Goal: Task Accomplishment & Management: Manage account settings

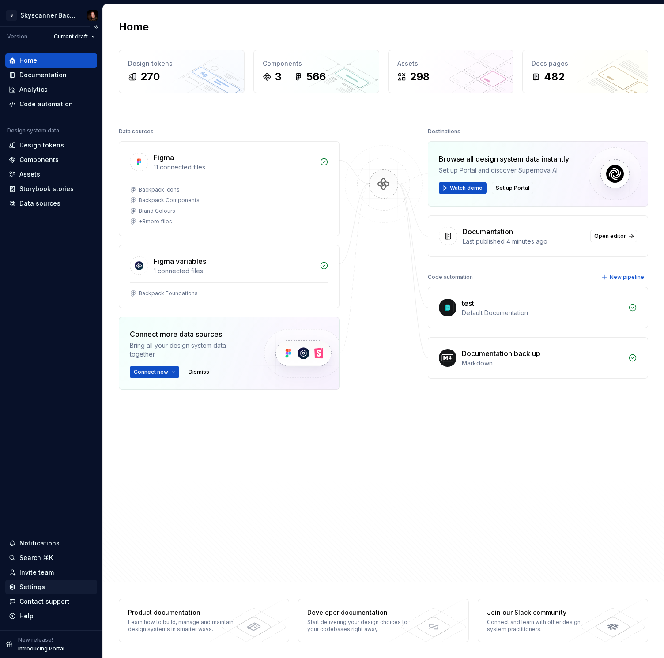
click at [35, 583] on div "Settings" at bounding box center [32, 586] width 26 height 9
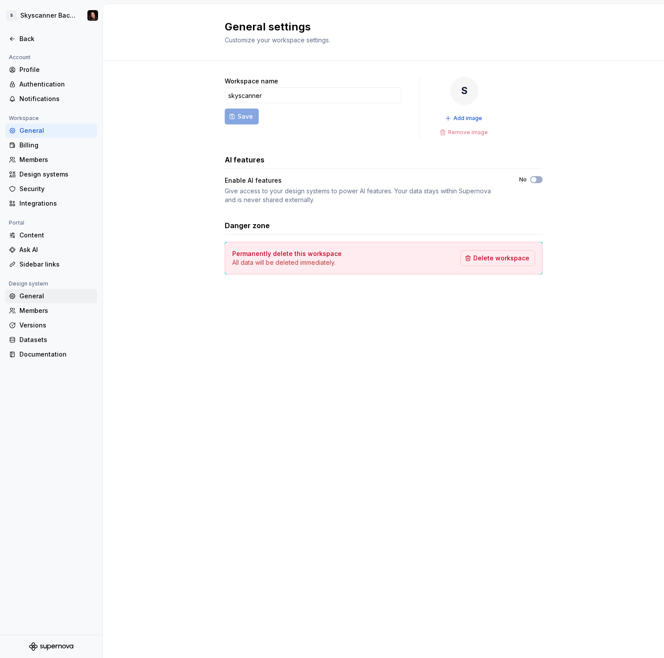
click at [32, 296] on div "General" at bounding box center [56, 296] width 74 height 9
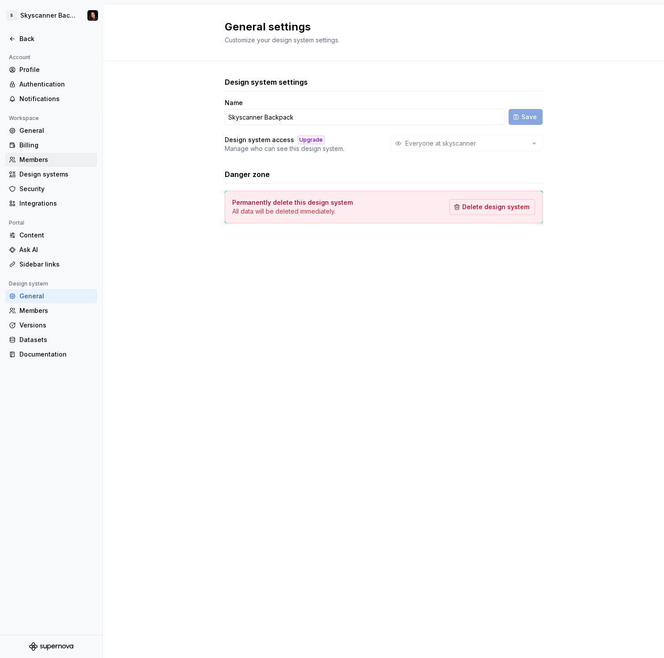
click at [40, 155] on div "Members" at bounding box center [56, 159] width 74 height 9
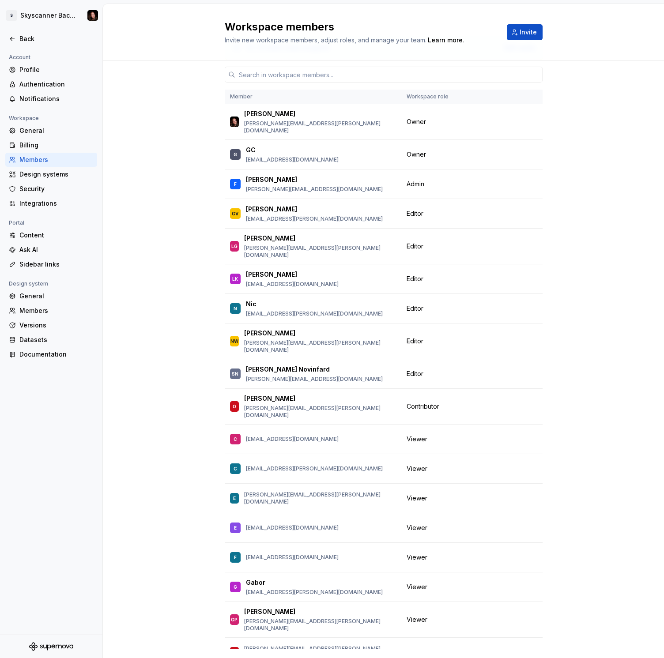
scroll to position [57, 0]
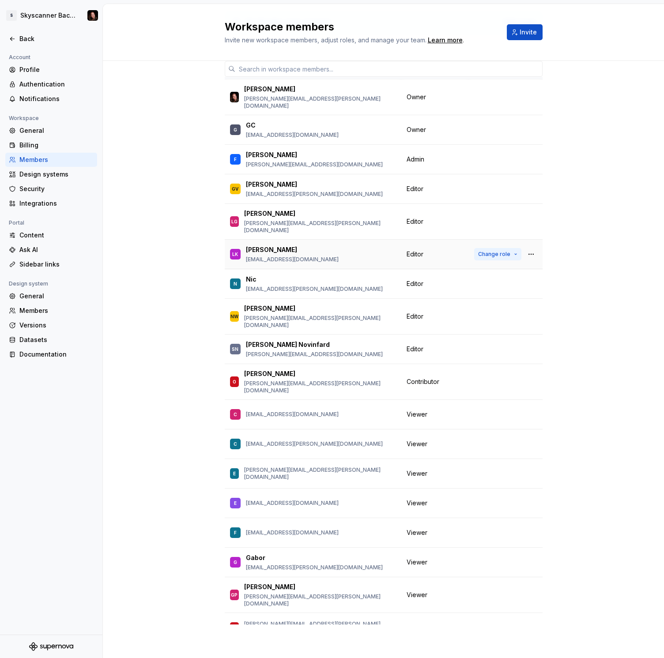
click at [501, 251] on span "Change role" at bounding box center [494, 254] width 32 height 7
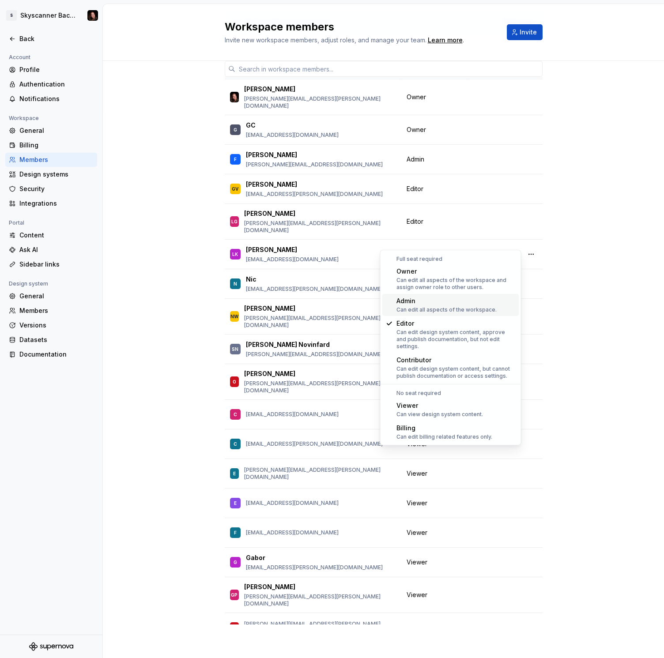
click at [432, 310] on div "Can edit all aspects of the workspace." at bounding box center [446, 309] width 100 height 7
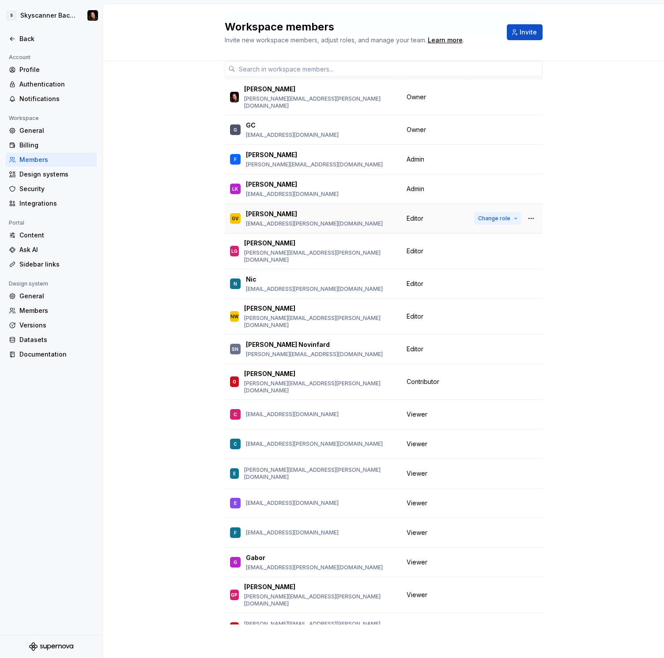
click at [504, 215] on span "Change role" at bounding box center [494, 218] width 32 height 7
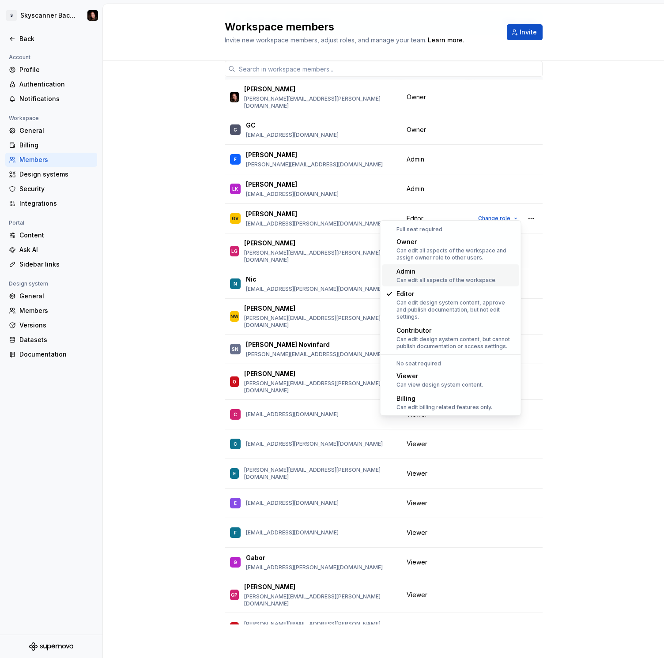
click at [419, 273] on div "Admin" at bounding box center [446, 271] width 100 height 9
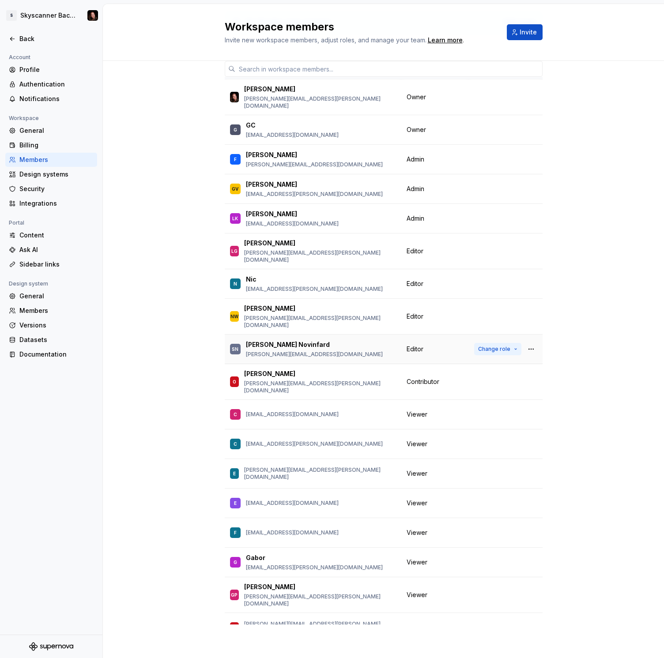
click at [497, 346] on span "Change role" at bounding box center [494, 349] width 32 height 7
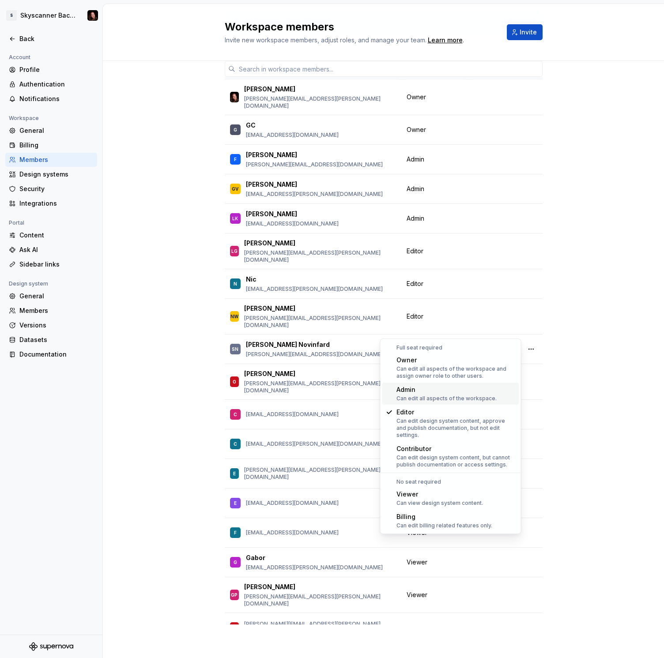
click at [447, 397] on div "Can edit all aspects of the workspace." at bounding box center [446, 398] width 100 height 7
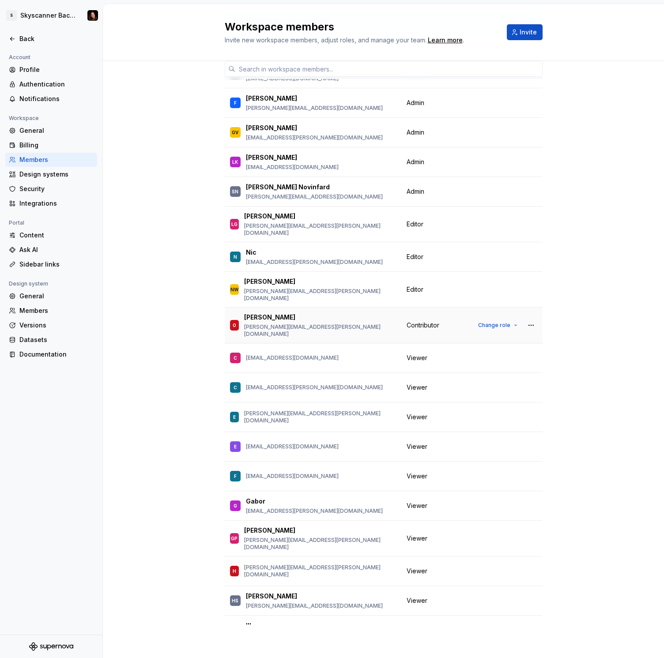
scroll to position [76, 0]
